Goal: Task Accomplishment & Management: Complete application form

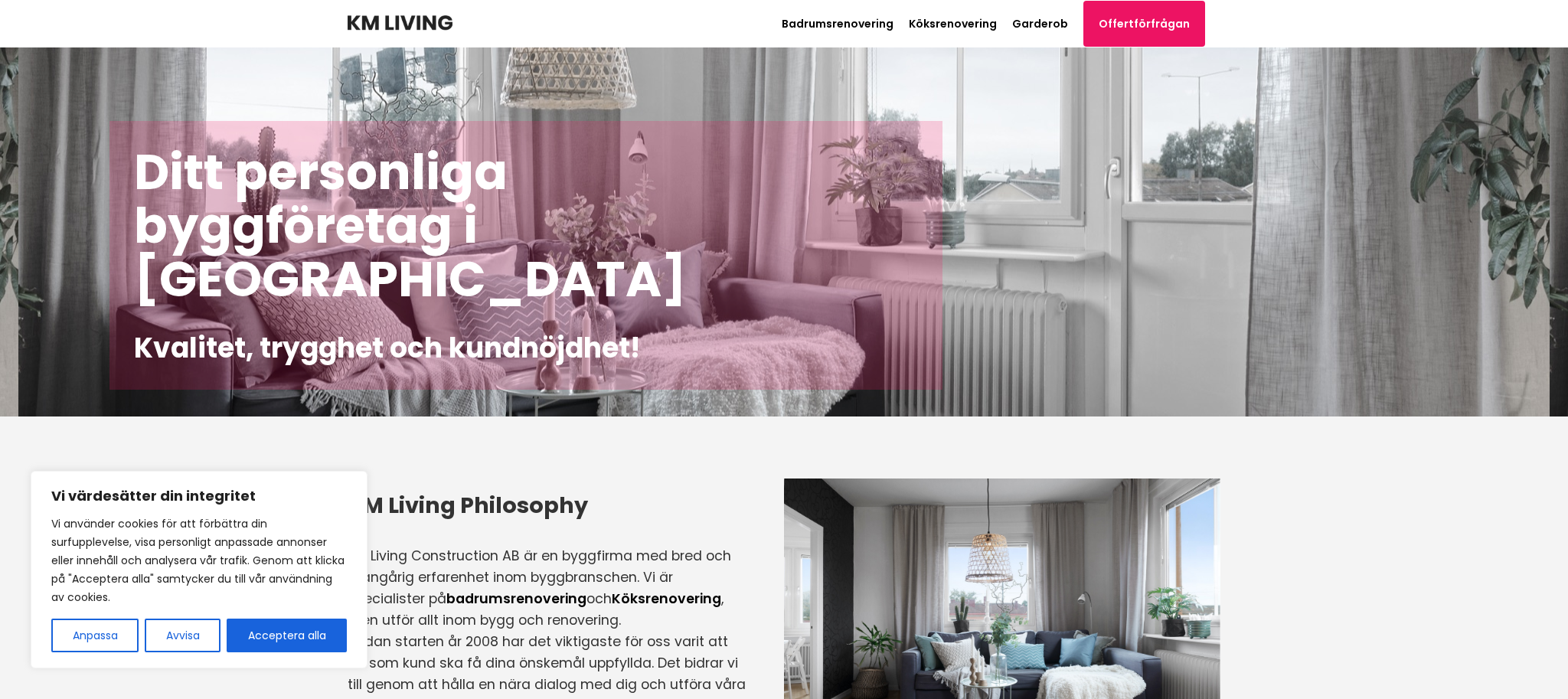
click at [306, 643] on button "Acceptera alla" at bounding box center [287, 636] width 120 height 34
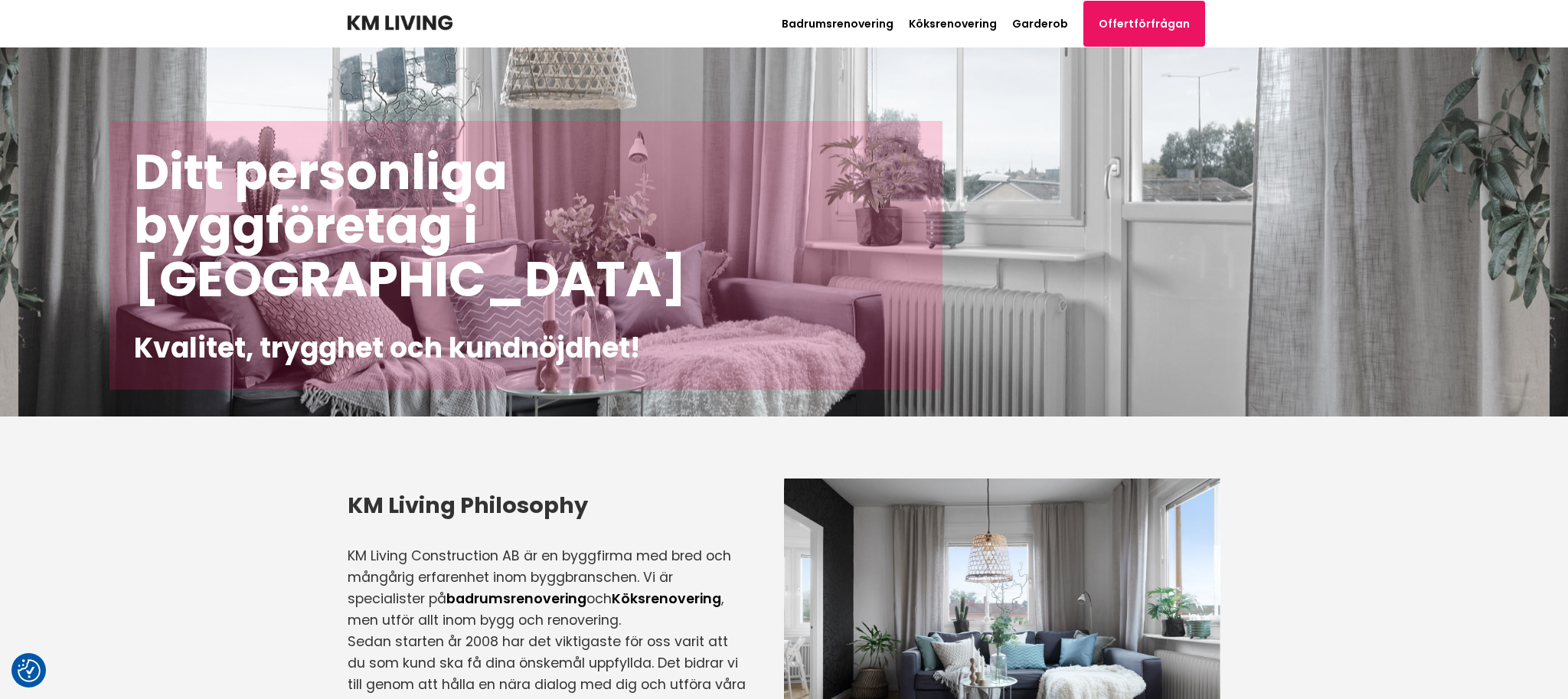
checkbox input "true"
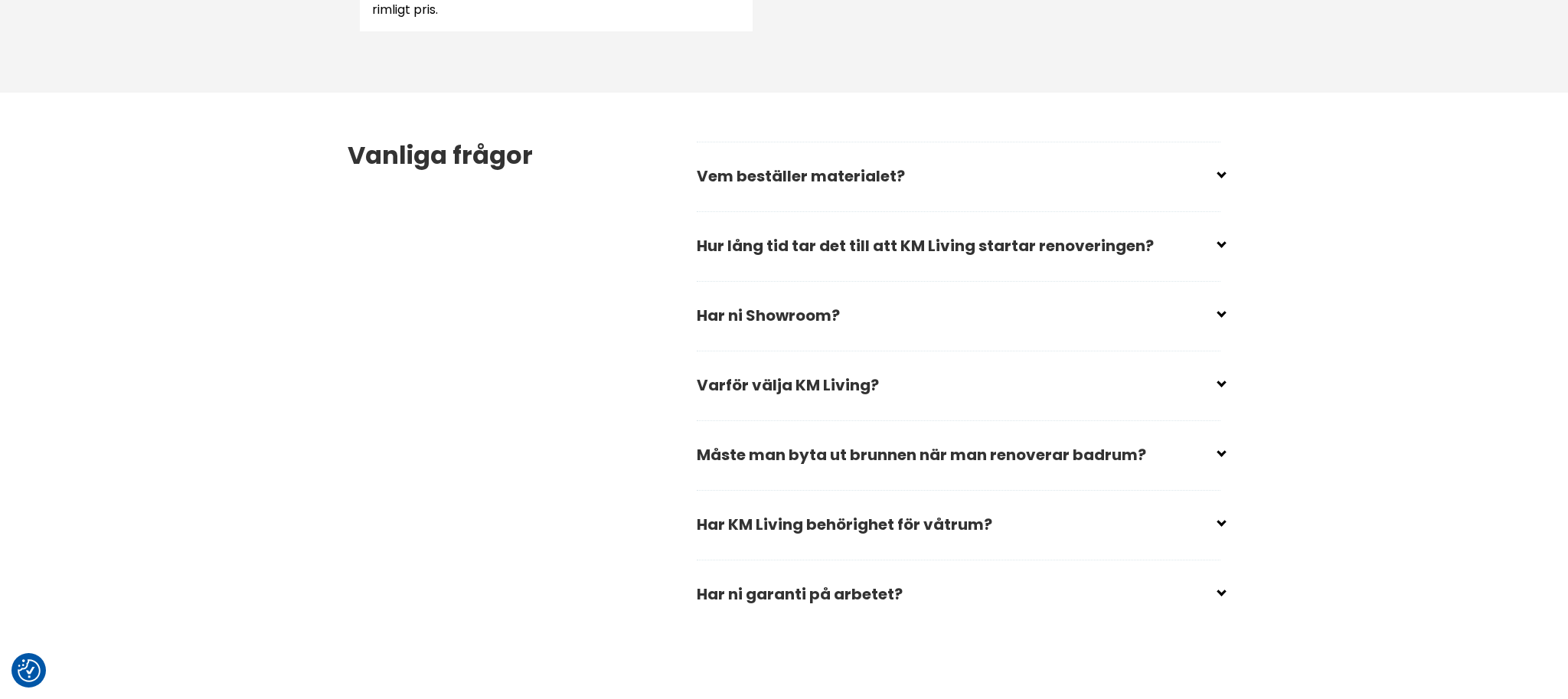
scroll to position [2119, 0]
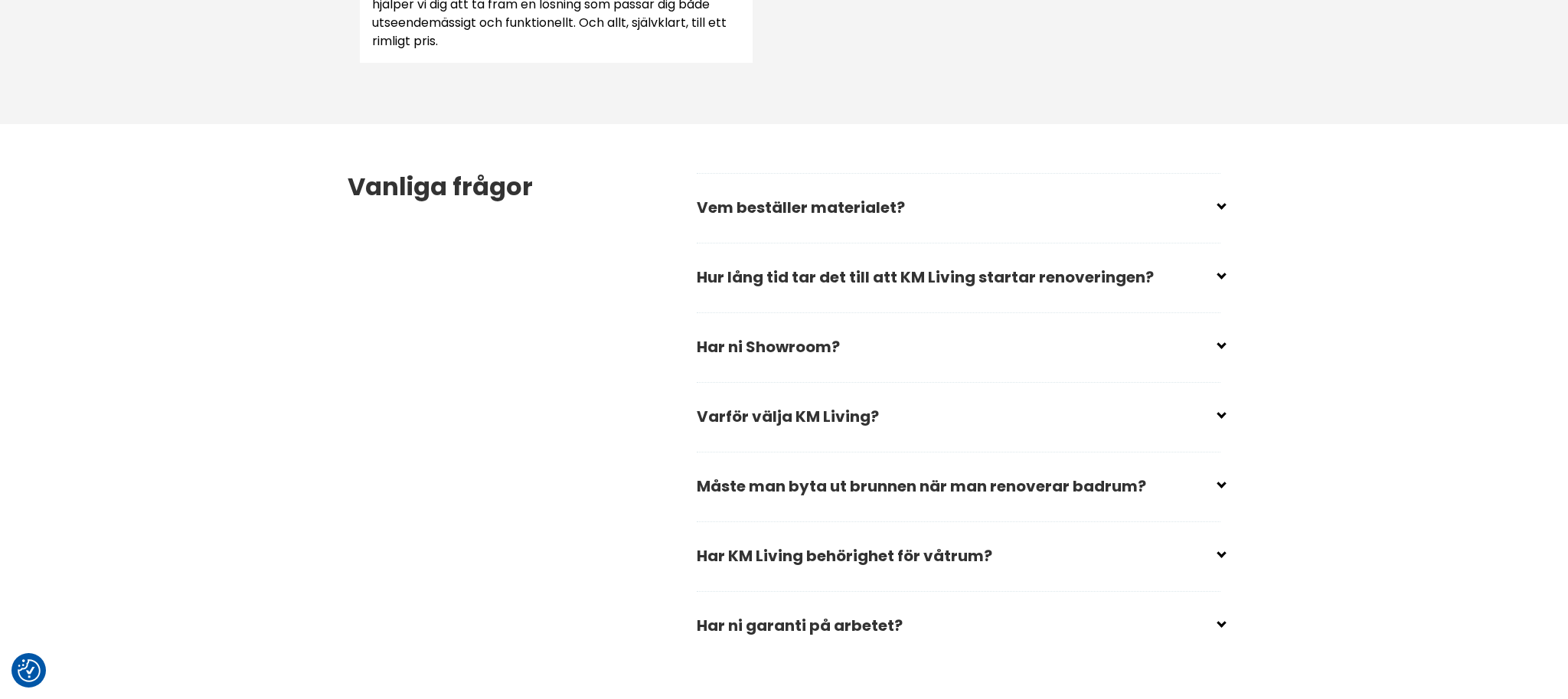
click at [824, 277] on input "checkbox" at bounding box center [961, 271] width 524 height 23
checkbox input "false"
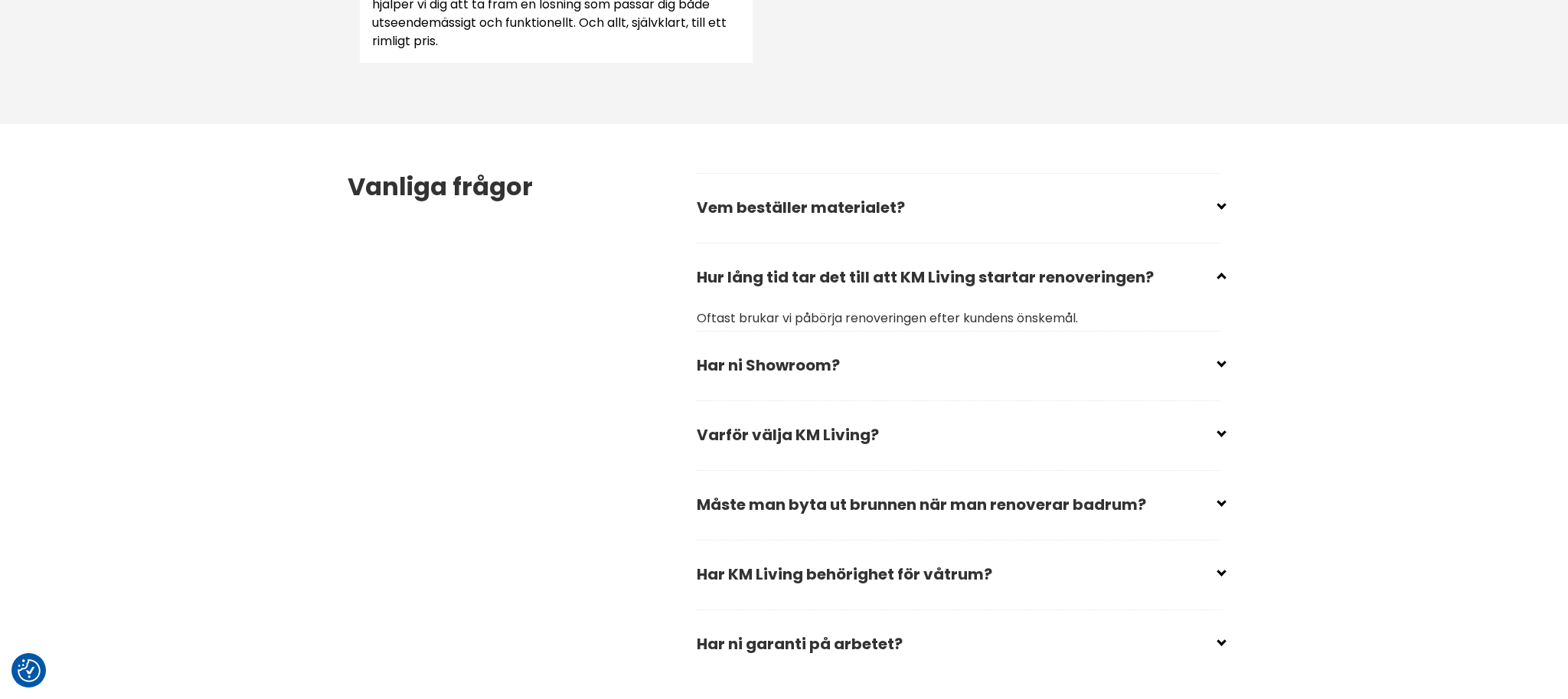
click at [795, 208] on input "checkbox" at bounding box center [961, 202] width 524 height 23
checkbox input "false"
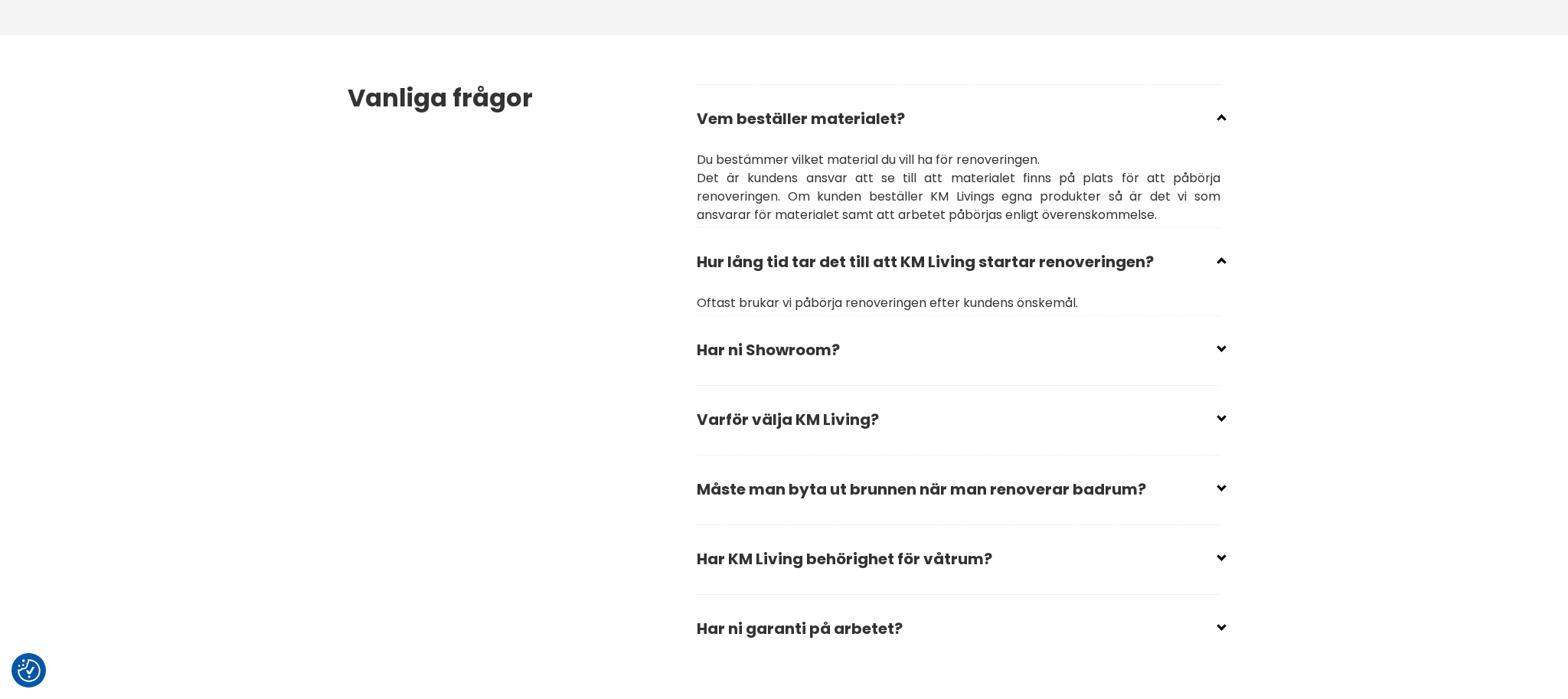
scroll to position [2233, 0]
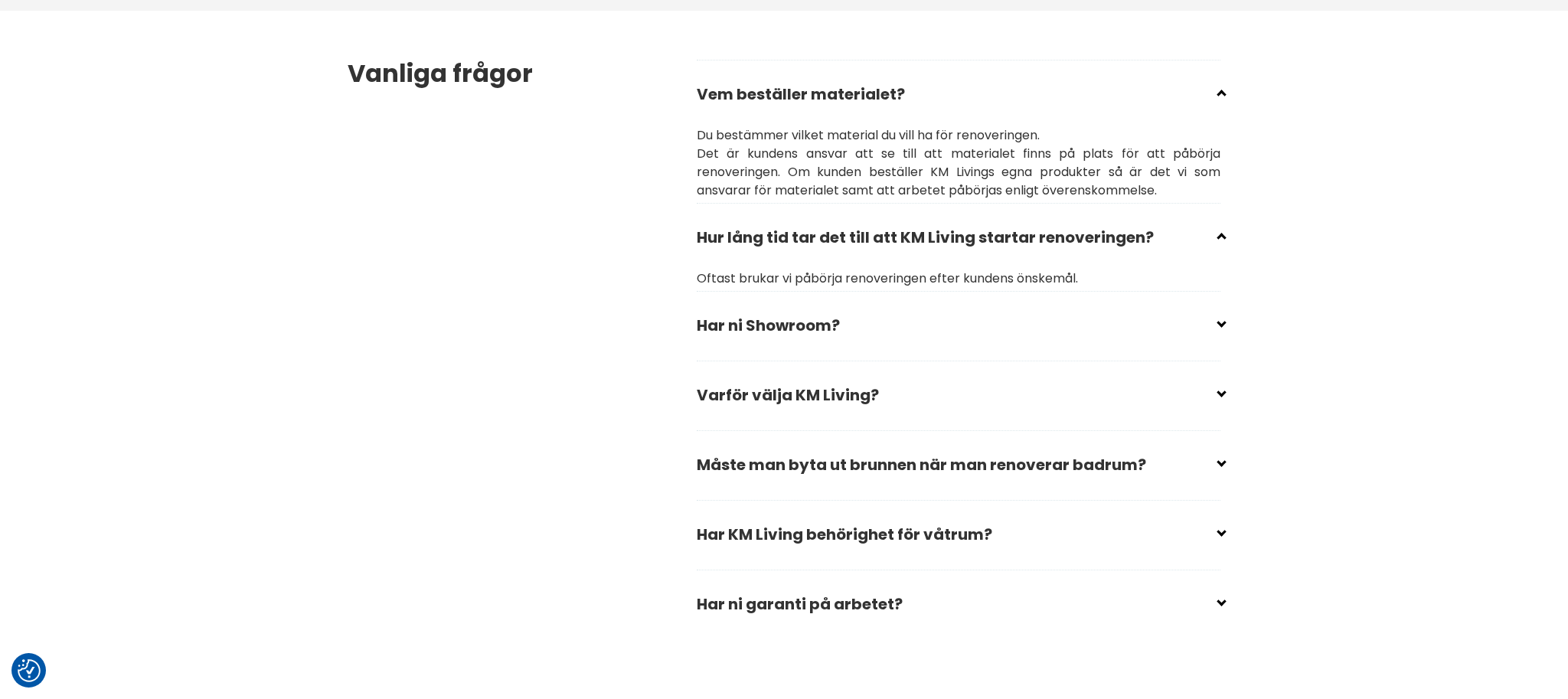
click at [795, 400] on input "checkbox" at bounding box center [961, 390] width 524 height 23
checkbox input "false"
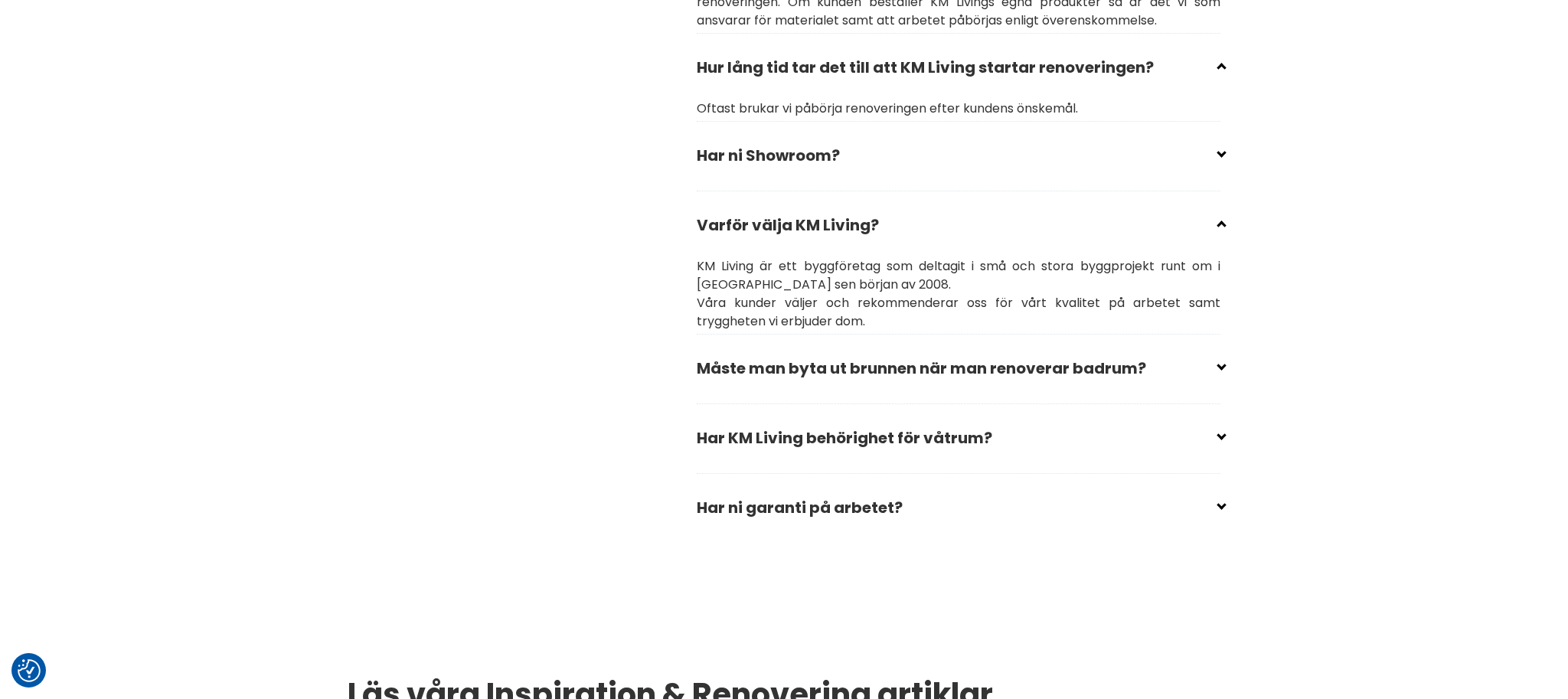
scroll to position [2411, 0]
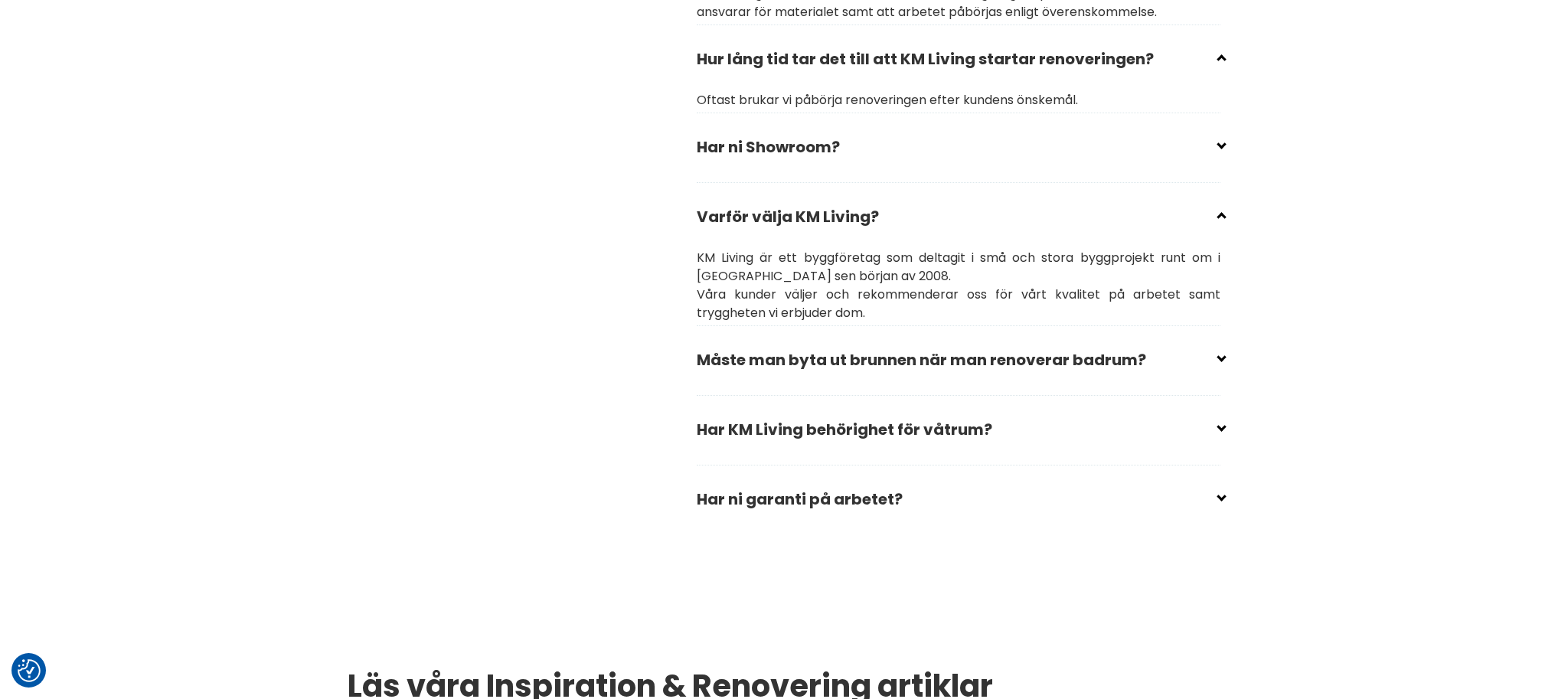
click at [751, 430] on input "checkbox" at bounding box center [961, 424] width 524 height 23
checkbox input "false"
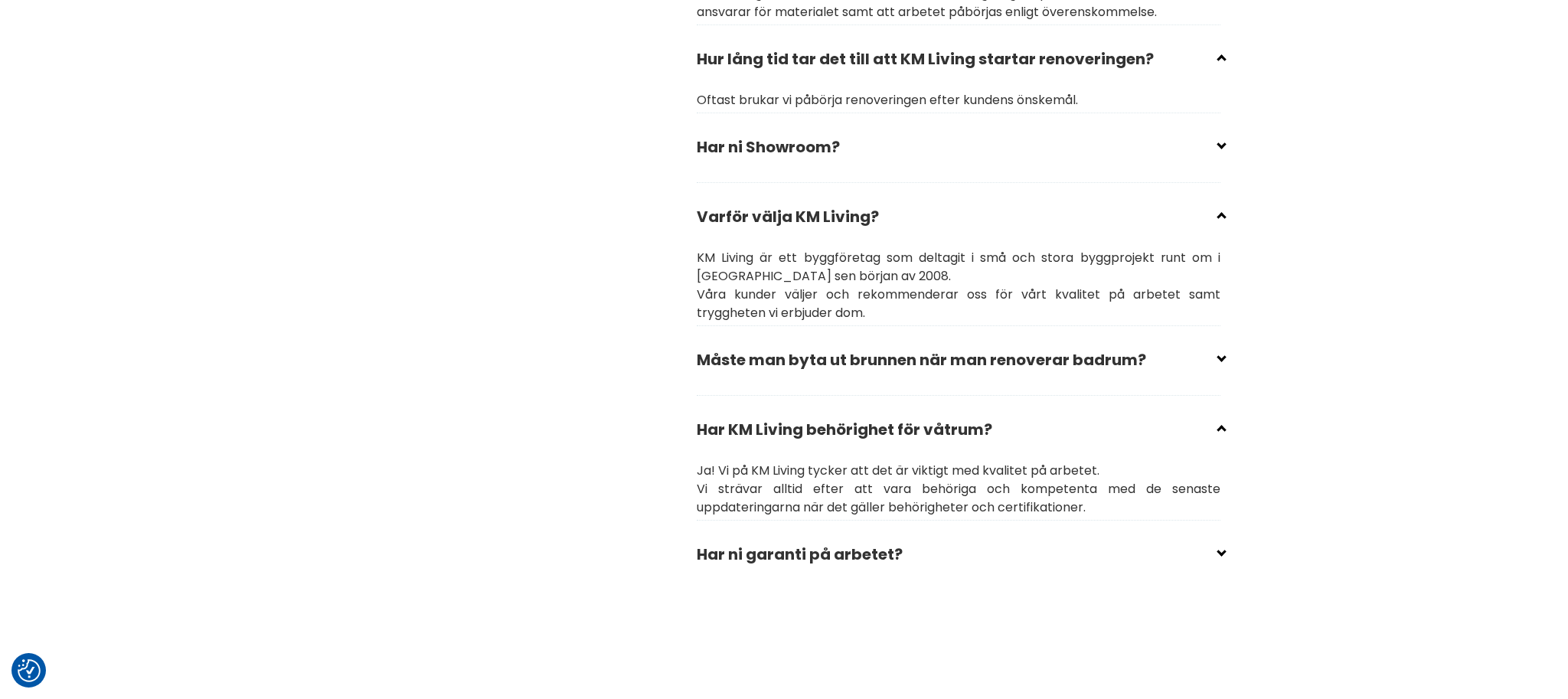
click at [785, 559] on input "checkbox" at bounding box center [961, 549] width 524 height 23
checkbox input "false"
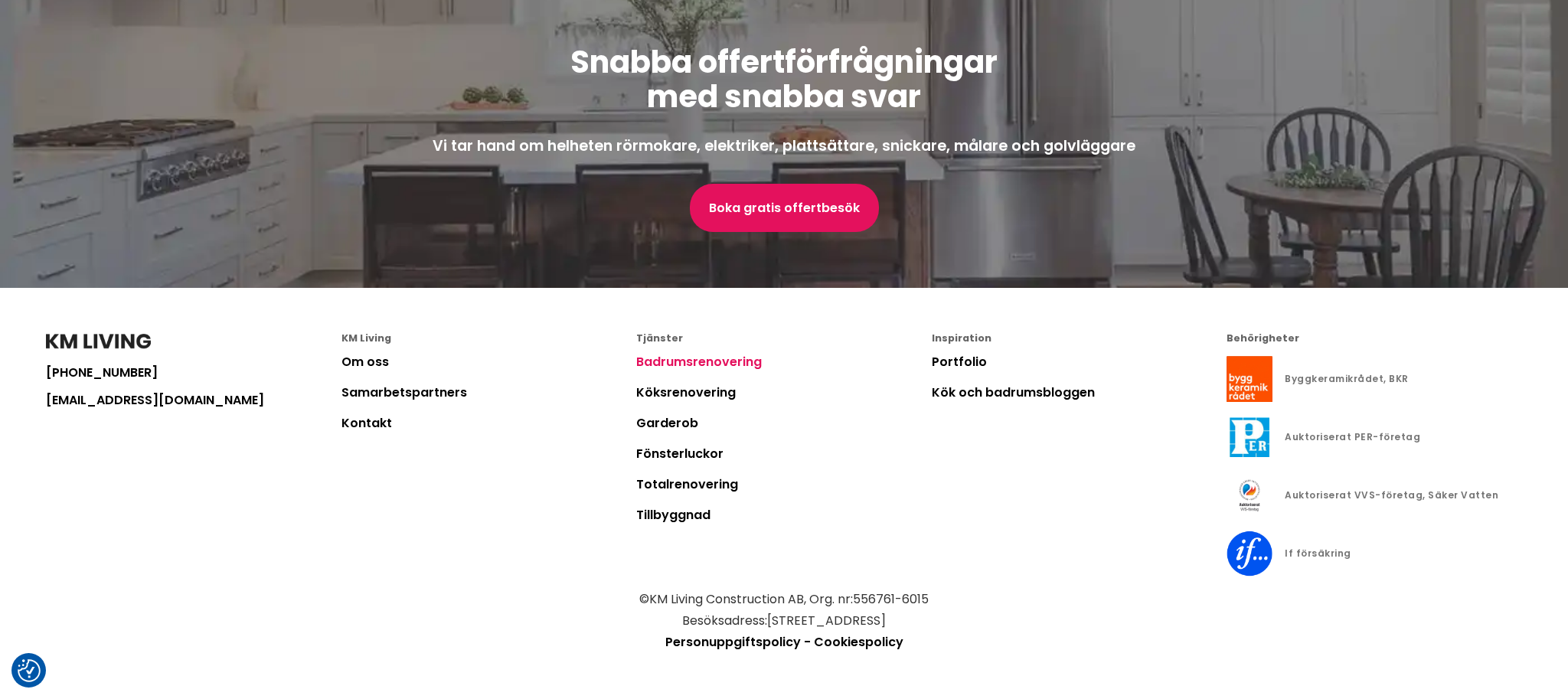
scroll to position [4368, 0]
click at [714, 366] on link "Badrumsrenovering" at bounding box center [700, 362] width 126 height 17
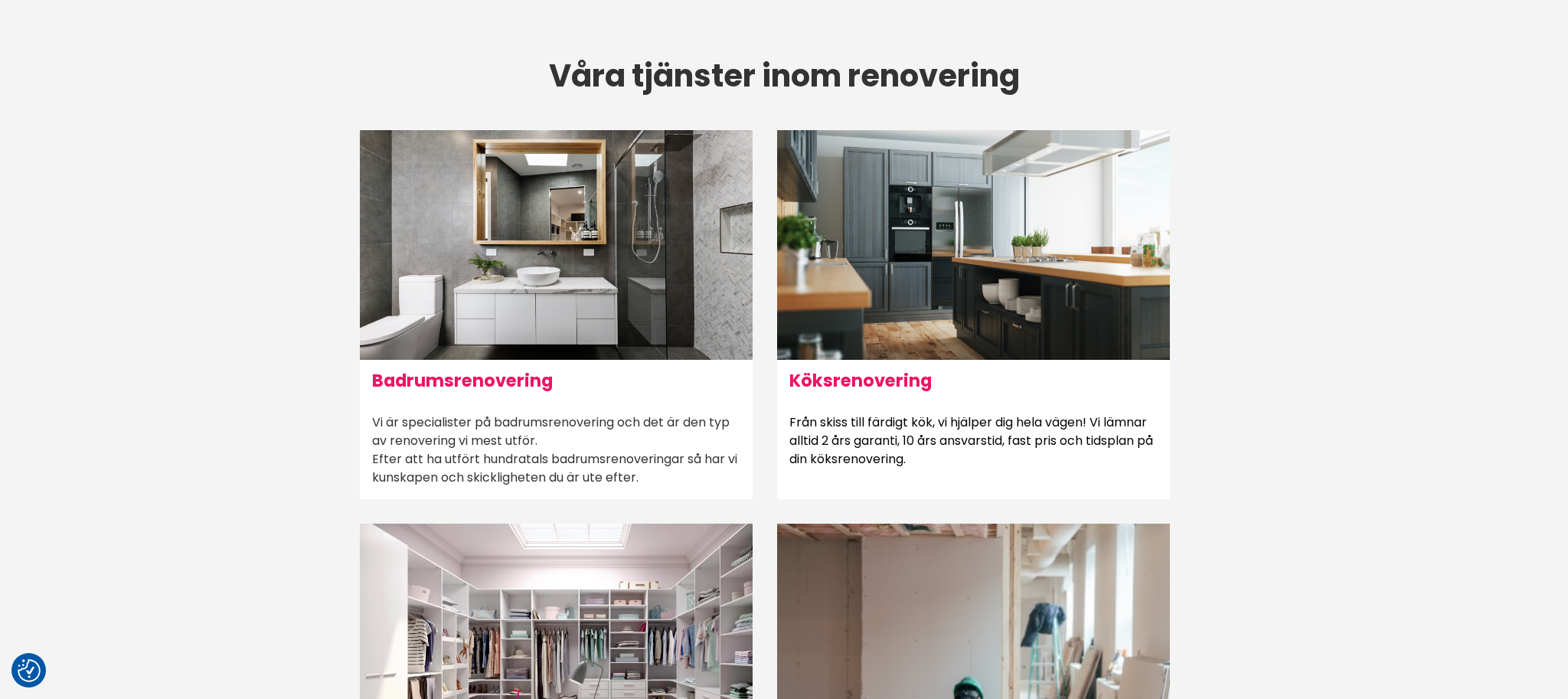
scroll to position [828, 0]
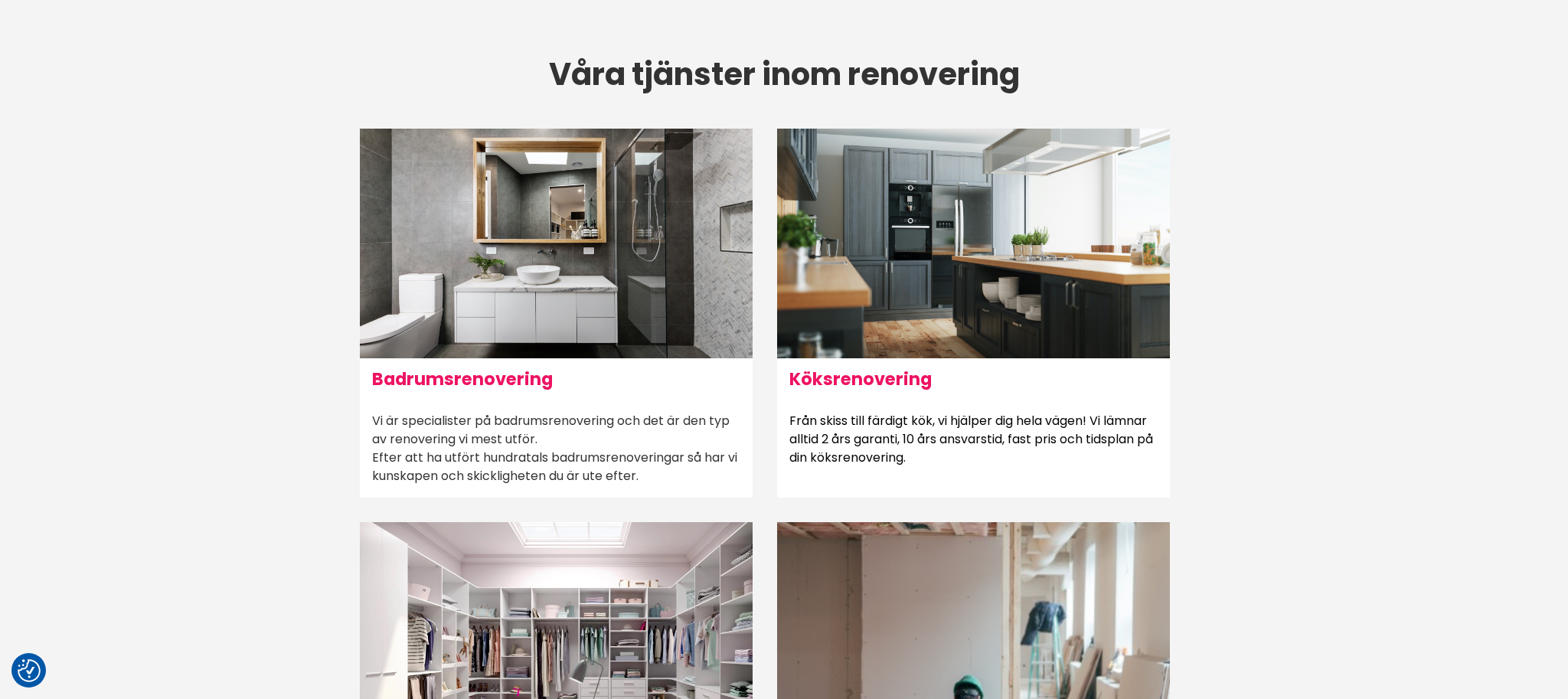
click at [512, 379] on h6 "Badrumsrenovering" at bounding box center [555, 379] width 392 height 42
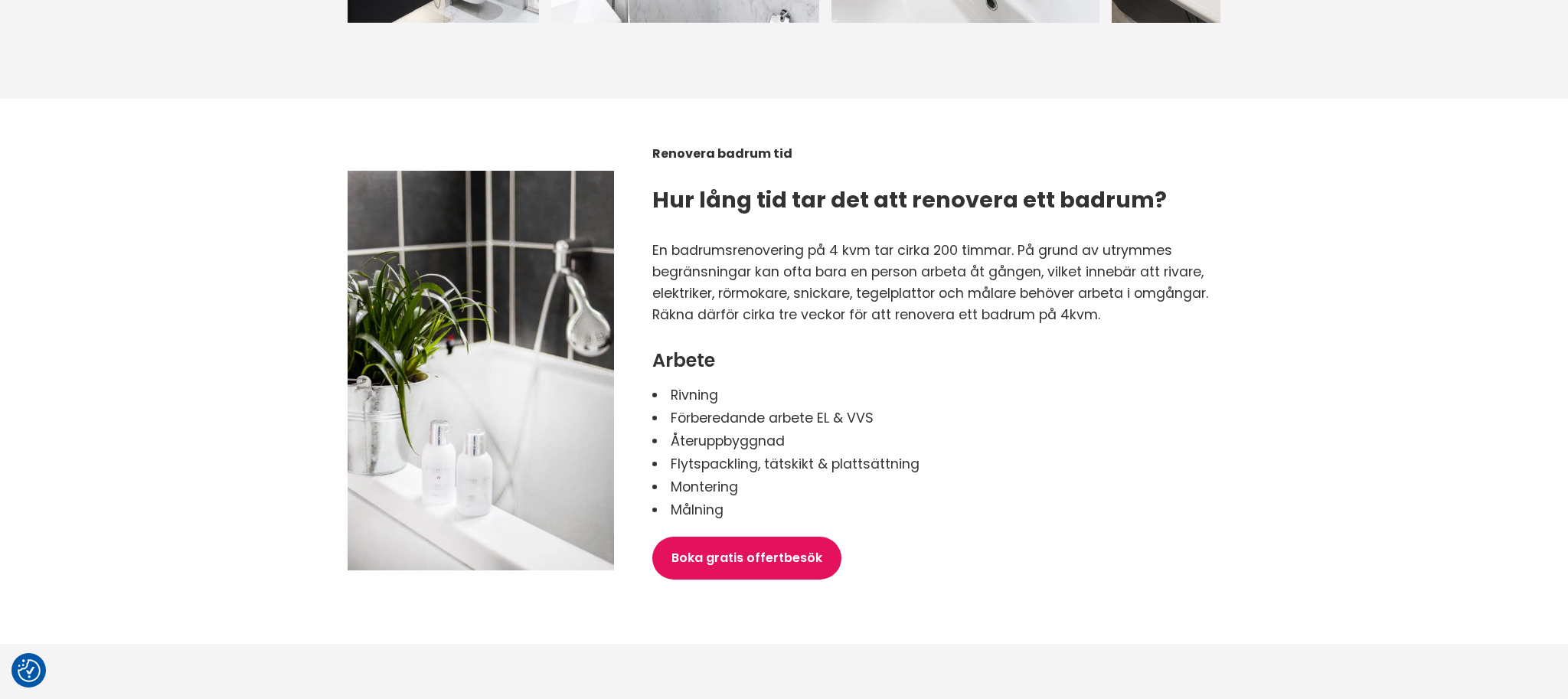
scroll to position [2162, 0]
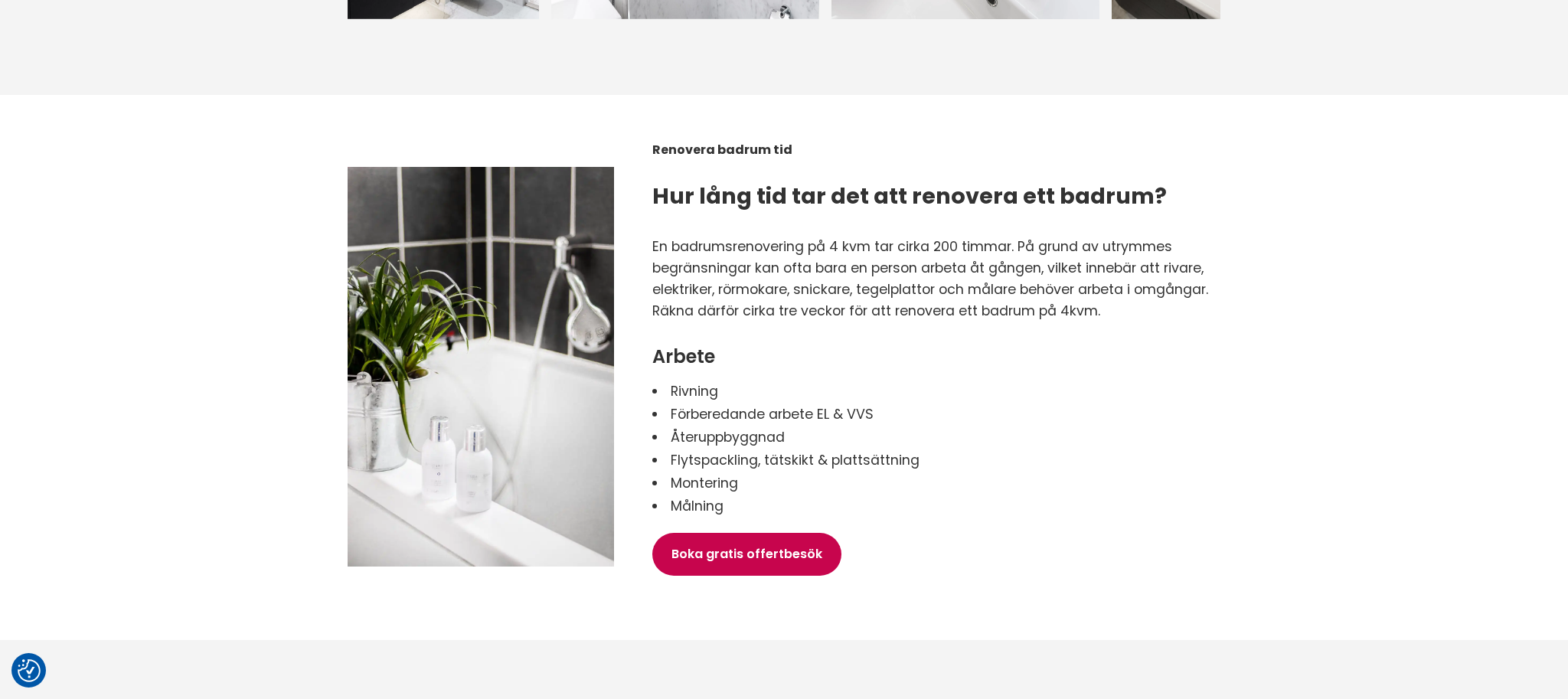
click at [732, 533] on link "Boka gratis offertbesök" at bounding box center [746, 555] width 189 height 43
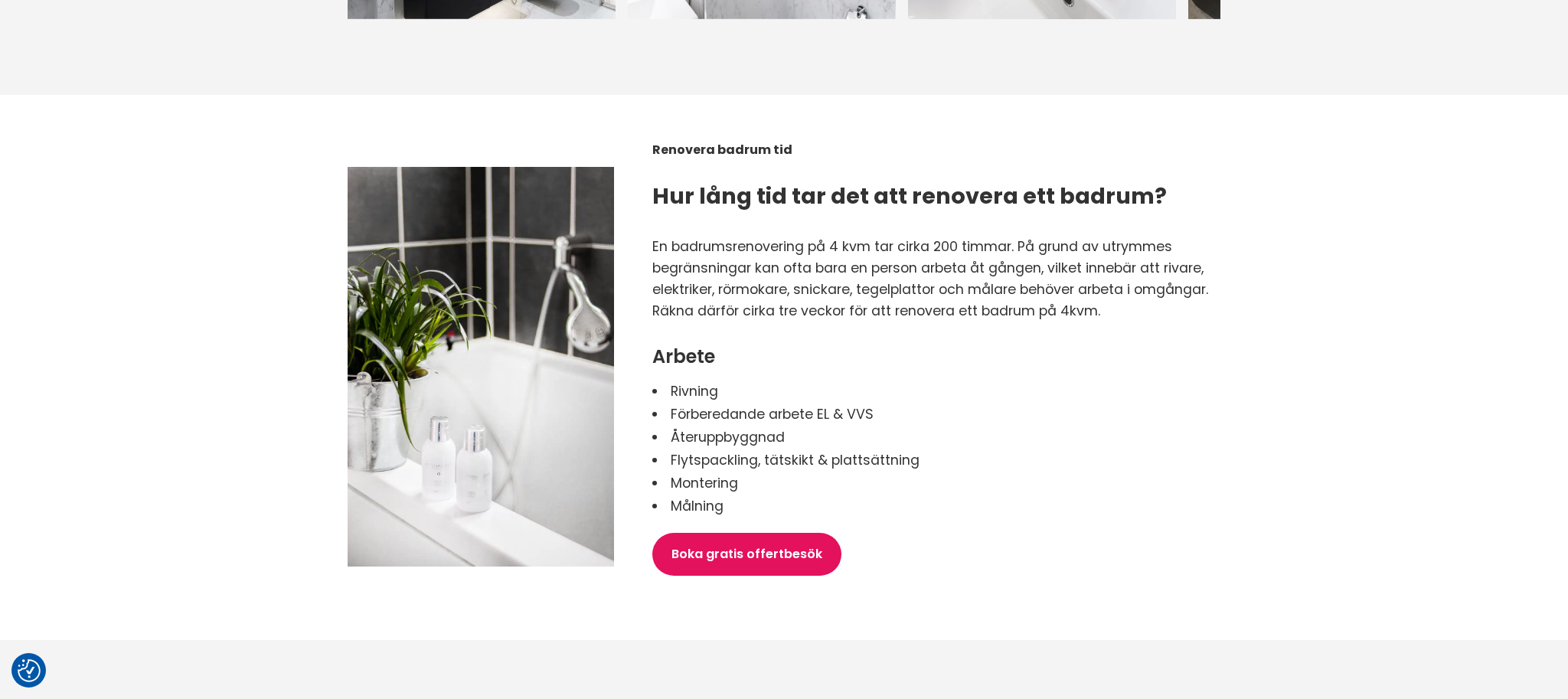
scroll to position [0, 77]
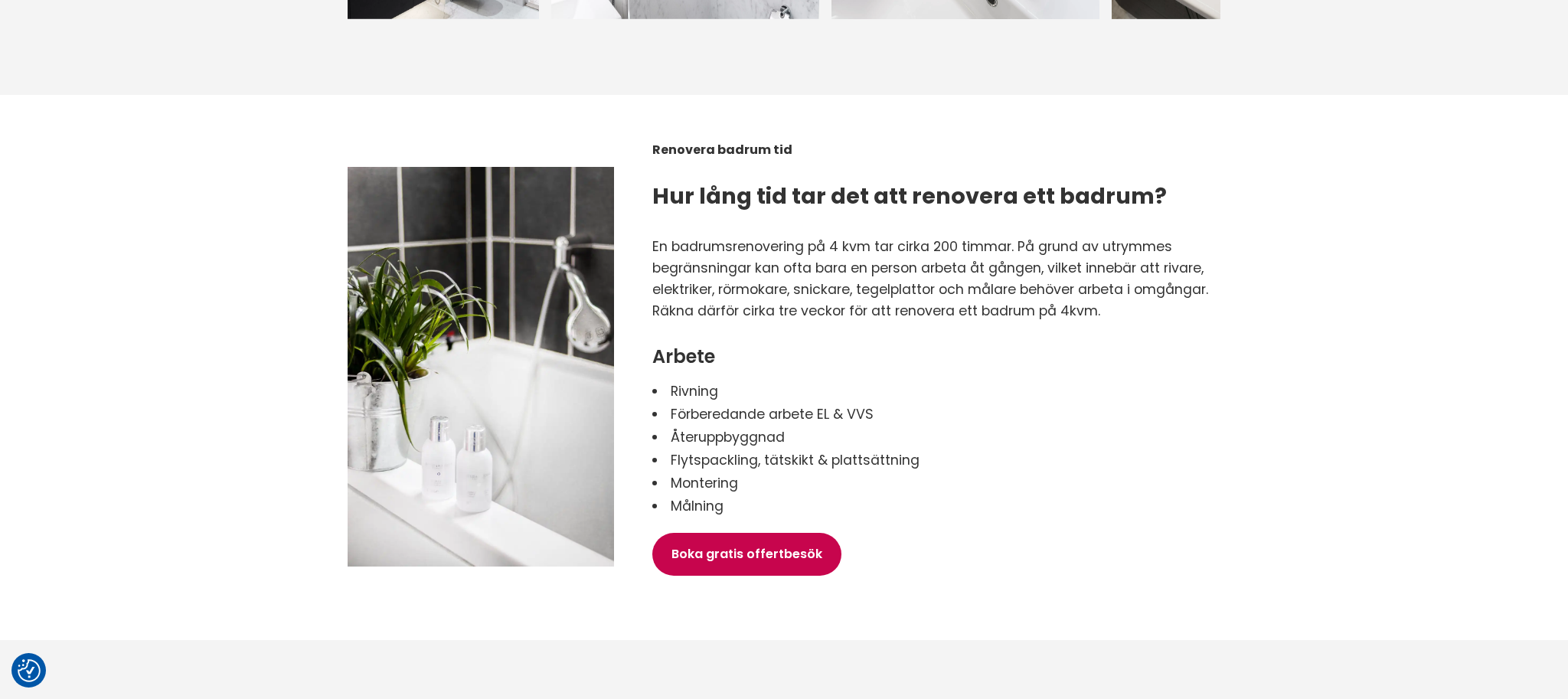
click at [722, 533] on link "Boka gratis offertbesök" at bounding box center [746, 555] width 189 height 43
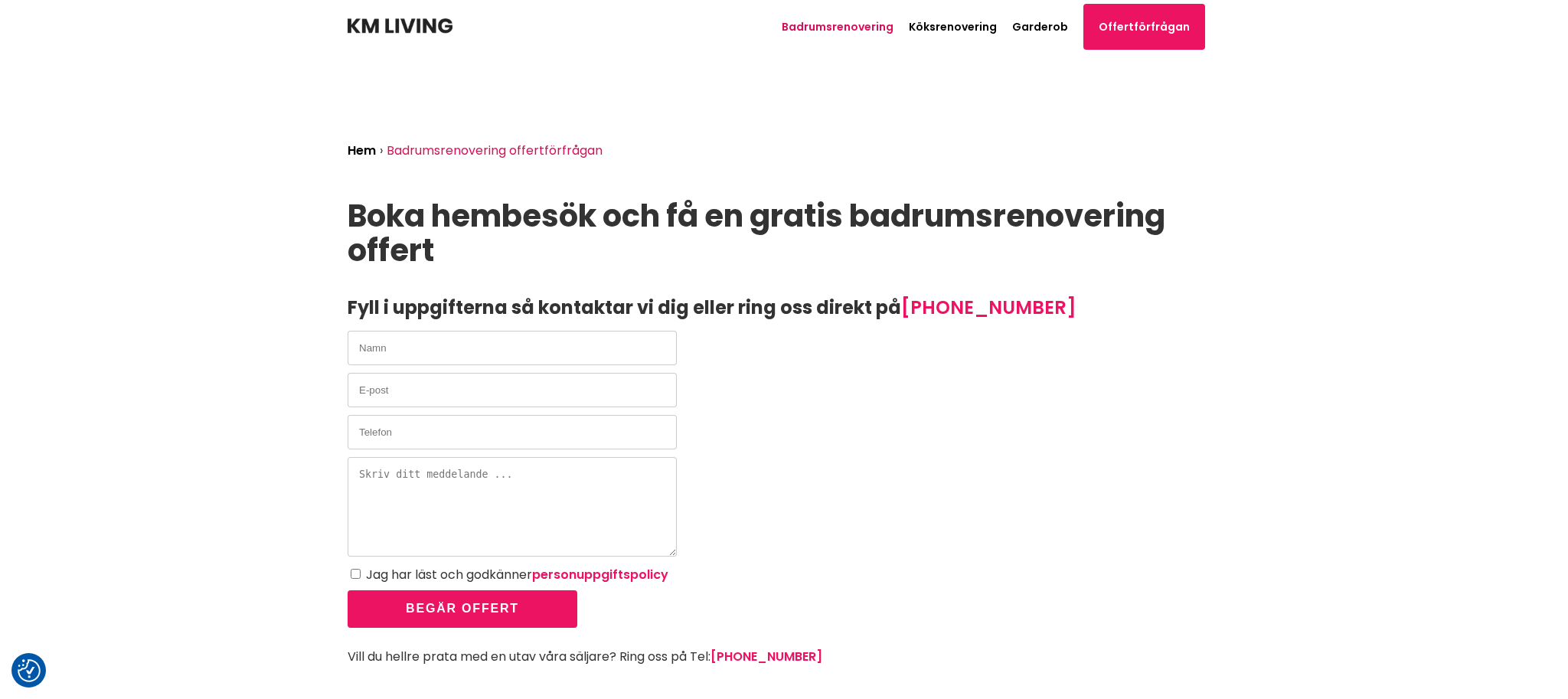
click at [428, 353] on input "text" at bounding box center [513, 348] width 329 height 35
type input "b"
type input "[PERSON_NAME]"
click at [445, 392] on input "email" at bounding box center [513, 391] width 329 height 35
type input "[PERSON_NAME]"
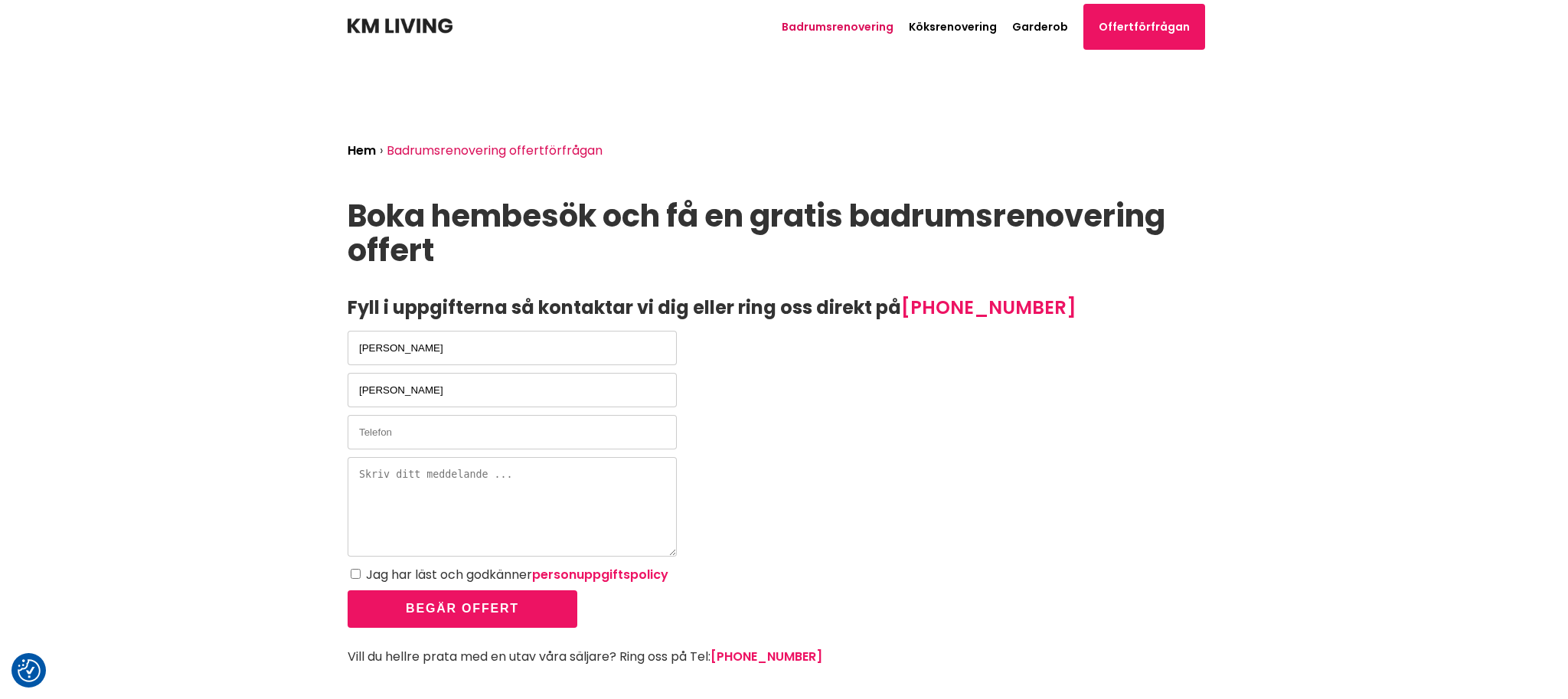
click at [458, 440] on input "text" at bounding box center [513, 432] width 329 height 35
type input "SMS [PHONE_NUMBER]"
click at [357, 573] on input "Jag har läst och godkänner personuppgiftspolicy" at bounding box center [356, 574] width 10 height 10
checkbox input "true"
click at [385, 499] on textarea at bounding box center [513, 507] width 329 height 100
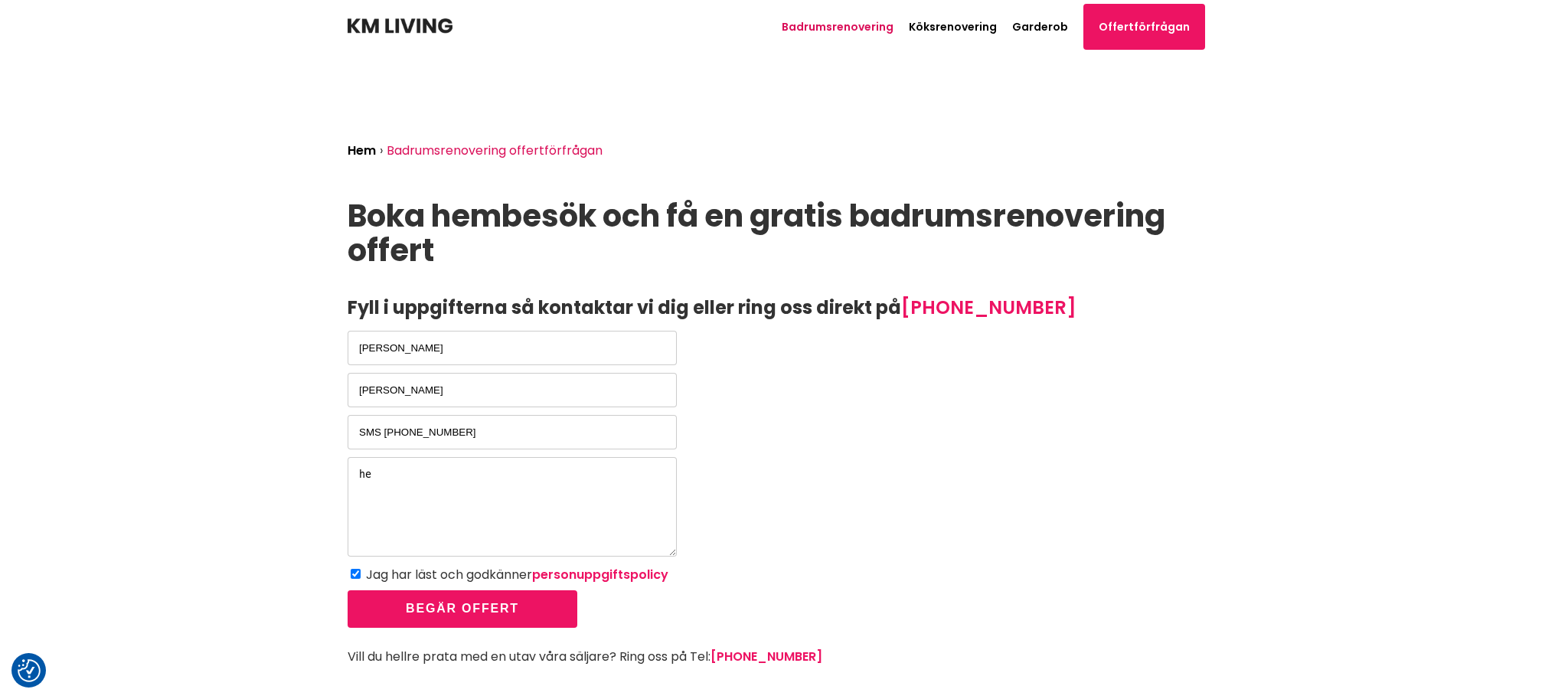
type textarea "h"
type textarea "Hej! jag vill ha offert och hembesök"
